Goal: Task Accomplishment & Management: Manage account settings

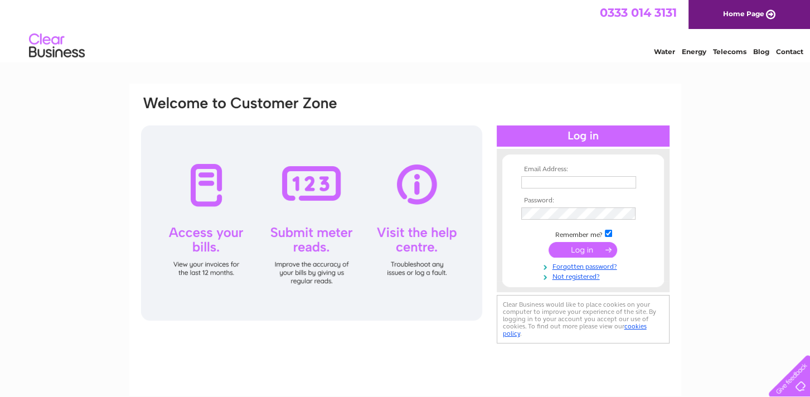
type input "jamie@hspgardenbuildings.com"
click at [577, 246] on input "submit" at bounding box center [582, 250] width 69 height 16
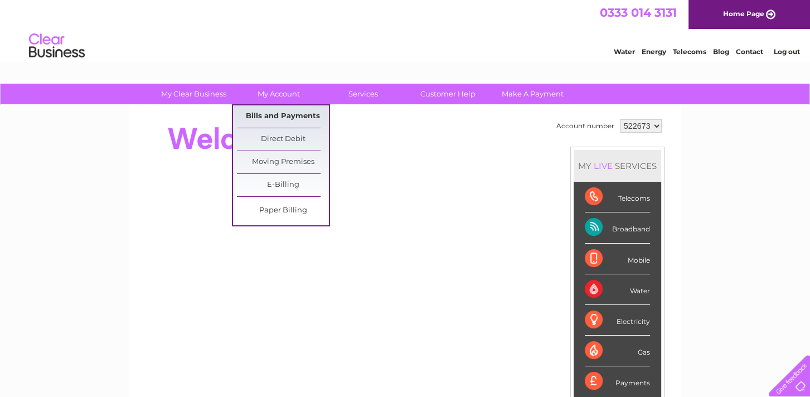
click at [276, 115] on link "Bills and Payments" at bounding box center [283, 116] width 92 height 22
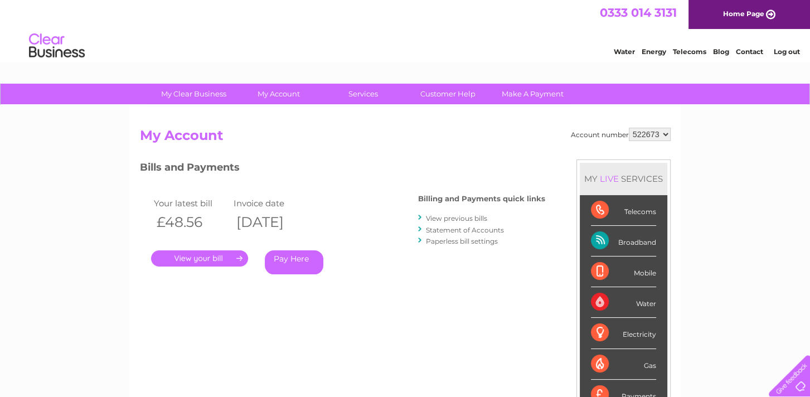
click at [216, 258] on link "." at bounding box center [199, 258] width 97 height 16
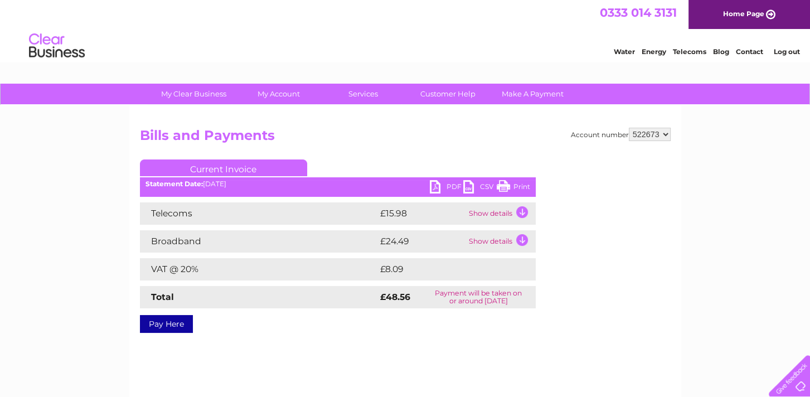
click at [446, 184] on link "PDF" at bounding box center [446, 188] width 33 height 16
